Goal: Check status: Check status

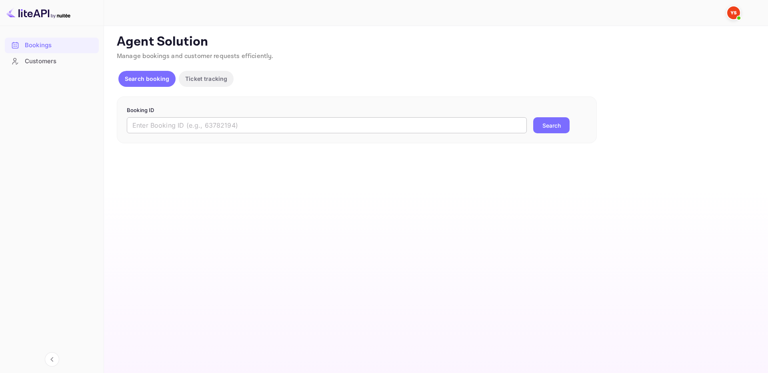
click at [456, 123] on input "text" at bounding box center [327, 125] width 400 height 16
paste input "8742063"
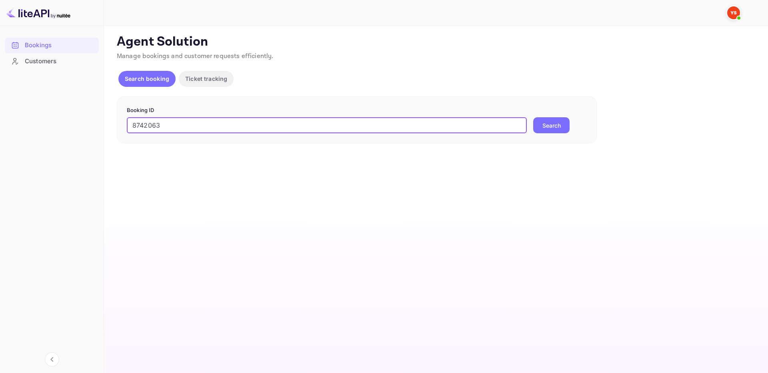
type input "8742063"
click at [542, 125] on button "Search" at bounding box center [551, 125] width 36 height 16
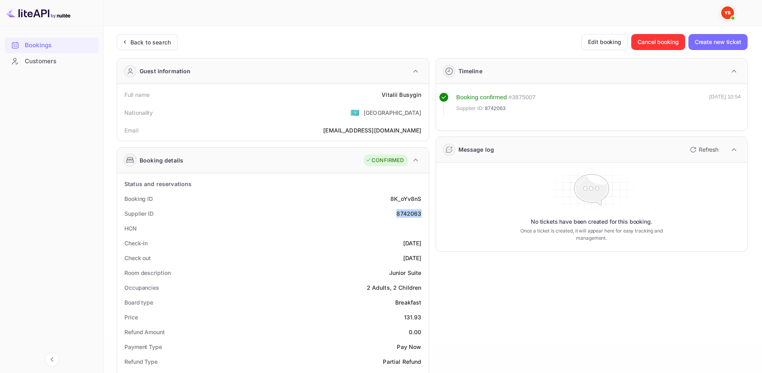
drag, startPoint x: 396, startPoint y: 212, endPoint x: 420, endPoint y: 208, distance: 23.9
click at [420, 208] on div "Supplier ID 8742063" at bounding box center [272, 213] width 305 height 15
copy div "8742063"
drag, startPoint x: 371, startPoint y: 94, endPoint x: 425, endPoint y: 96, distance: 54.0
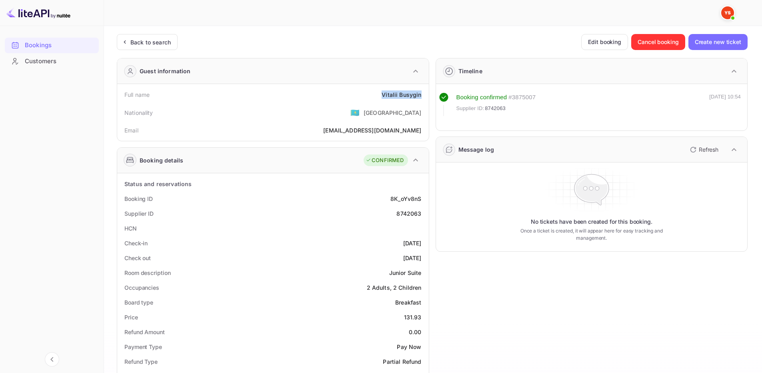
click at [425, 96] on div "Full name [PERSON_NAME]" at bounding box center [272, 94] width 305 height 15
copy div "[PERSON_NAME]"
drag, startPoint x: 402, startPoint y: 318, endPoint x: 423, endPoint y: 317, distance: 20.8
click at [423, 317] on div "Price 131.93" at bounding box center [272, 317] width 305 height 15
copy div "131.93"
